Goal: Task Accomplishment & Management: Use online tool/utility

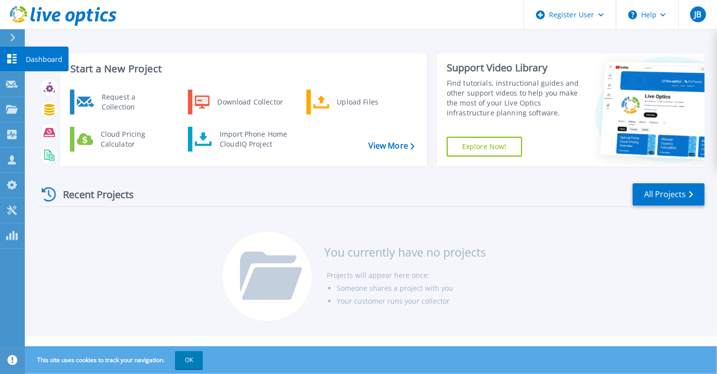
click at [52, 53] on p "Dashboard" at bounding box center [44, 60] width 37 height 26
click at [16, 38] on div at bounding box center [17, 37] width 16 height 17
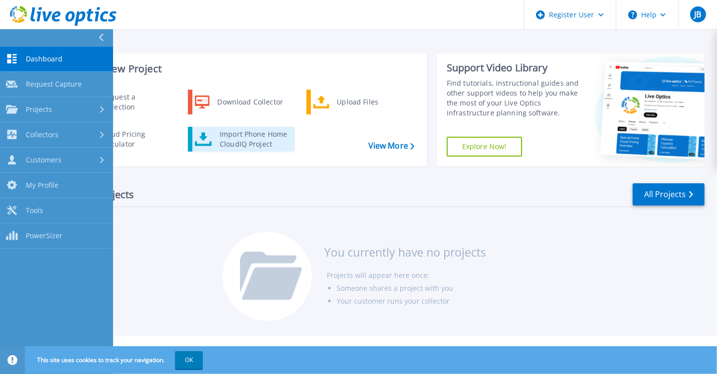
click at [250, 143] on div "Import Phone Home CloudIQ Project" at bounding box center [253, 139] width 77 height 20
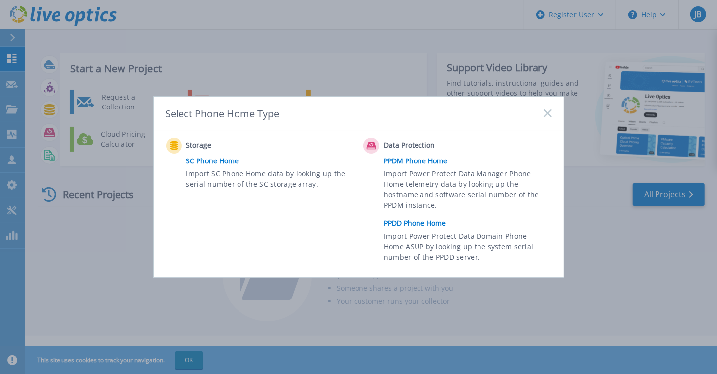
click at [548, 111] on icon at bounding box center [548, 114] width 8 height 8
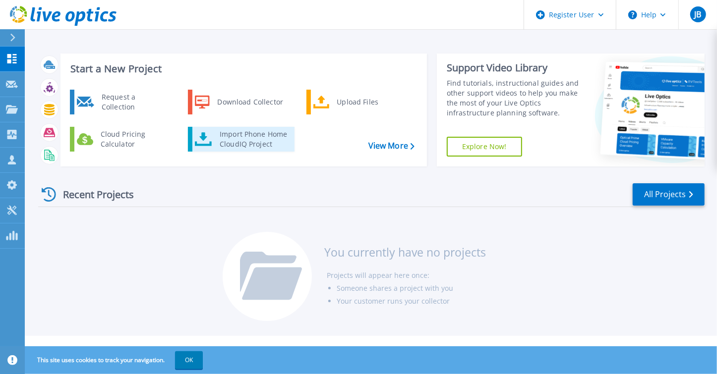
click at [248, 141] on div "Import Phone Home CloudIQ Project" at bounding box center [253, 139] width 77 height 20
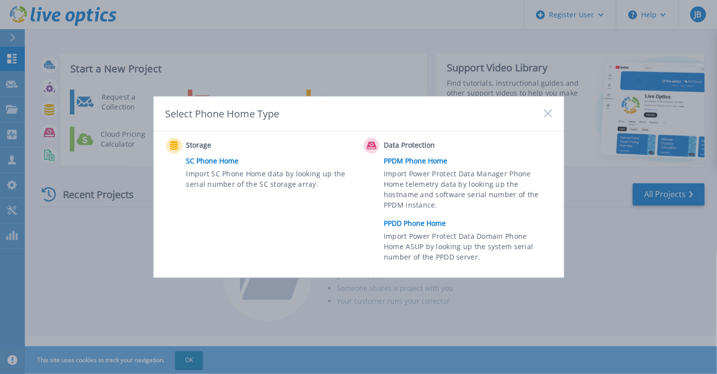
click at [548, 116] on icon at bounding box center [548, 114] width 8 height 8
